Goal: Find specific page/section: Find specific page/section

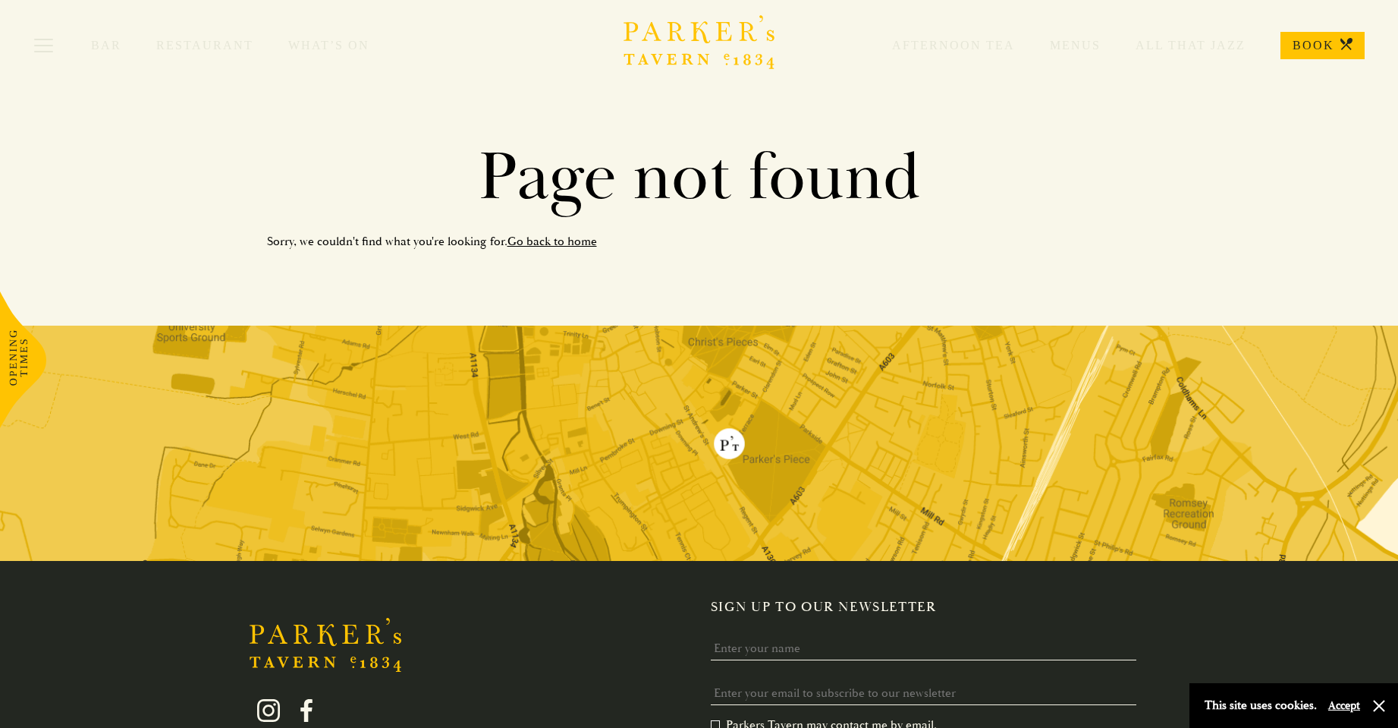
click at [536, 240] on link "Go back to home" at bounding box center [553, 241] width 90 height 15
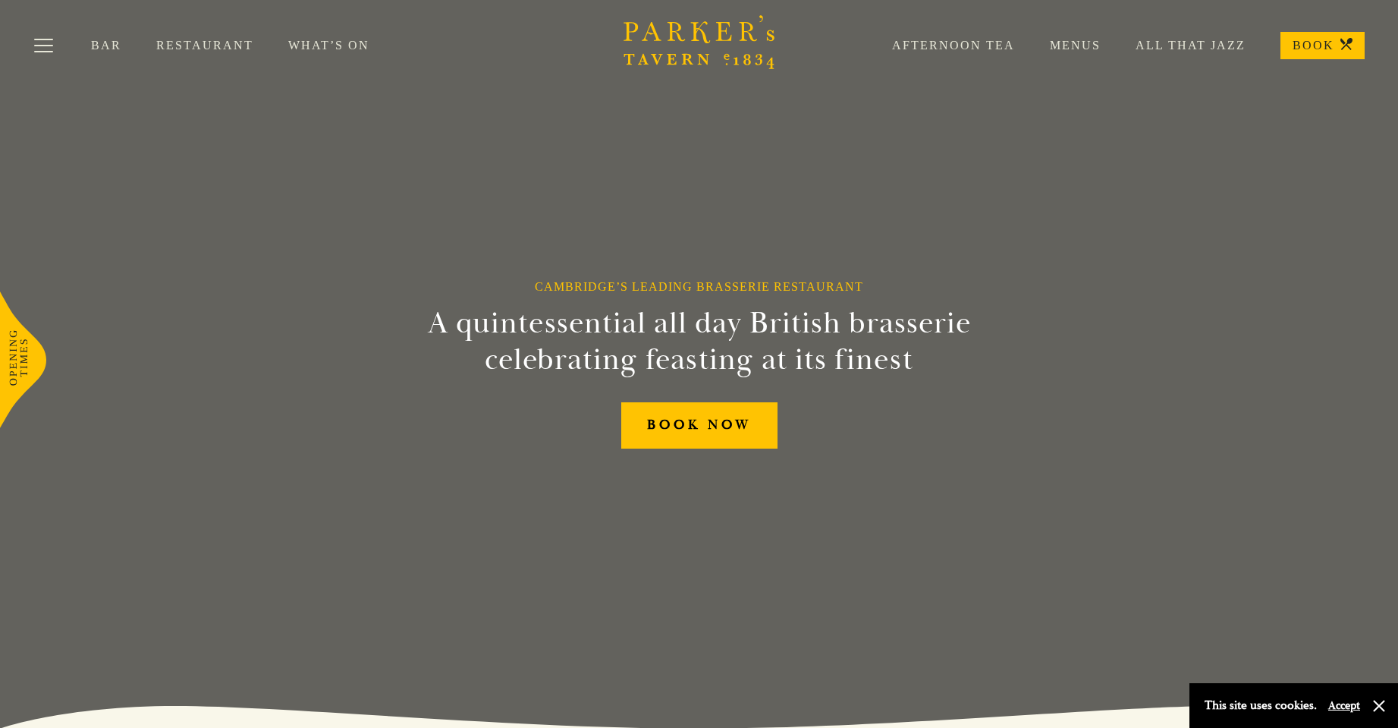
click at [207, 42] on link "Restaurant" at bounding box center [222, 45] width 132 height 15
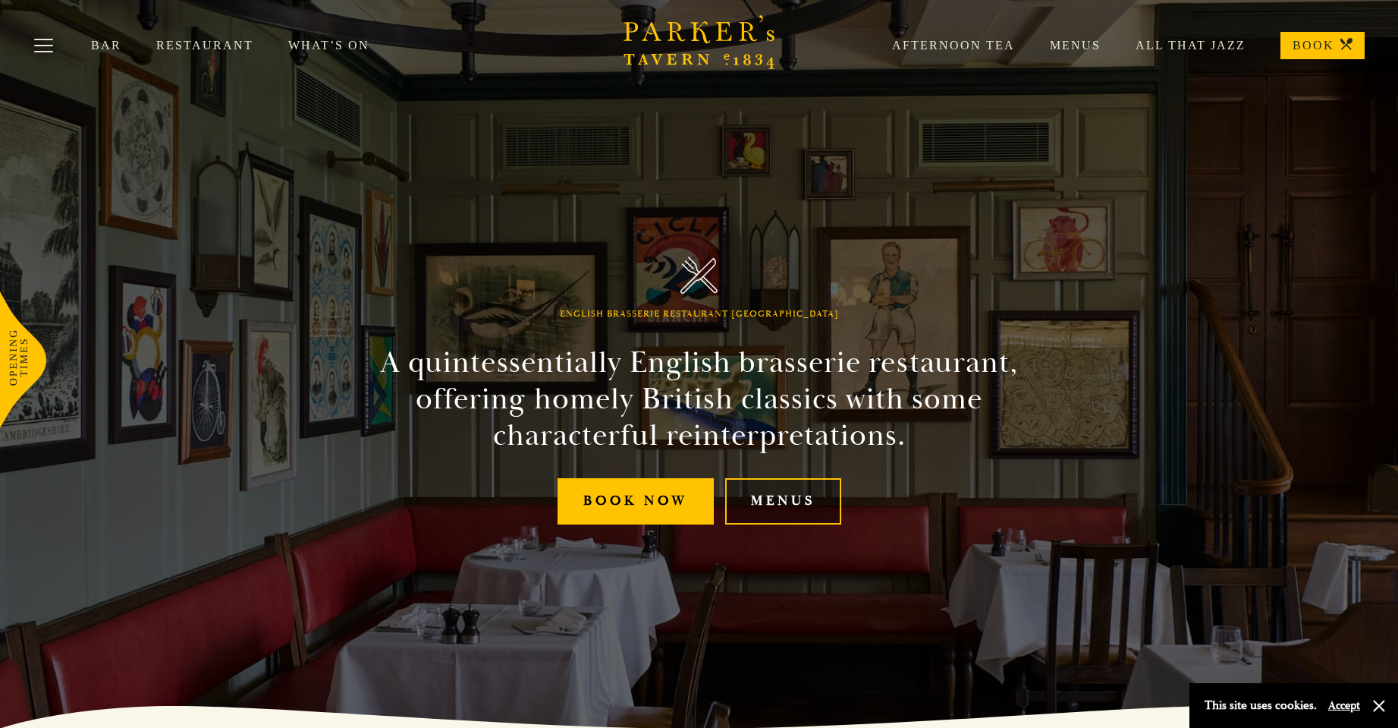
click at [829, 499] on link "Menus" at bounding box center [783, 501] width 116 height 46
